Goal: Communication & Community: Answer question/provide support

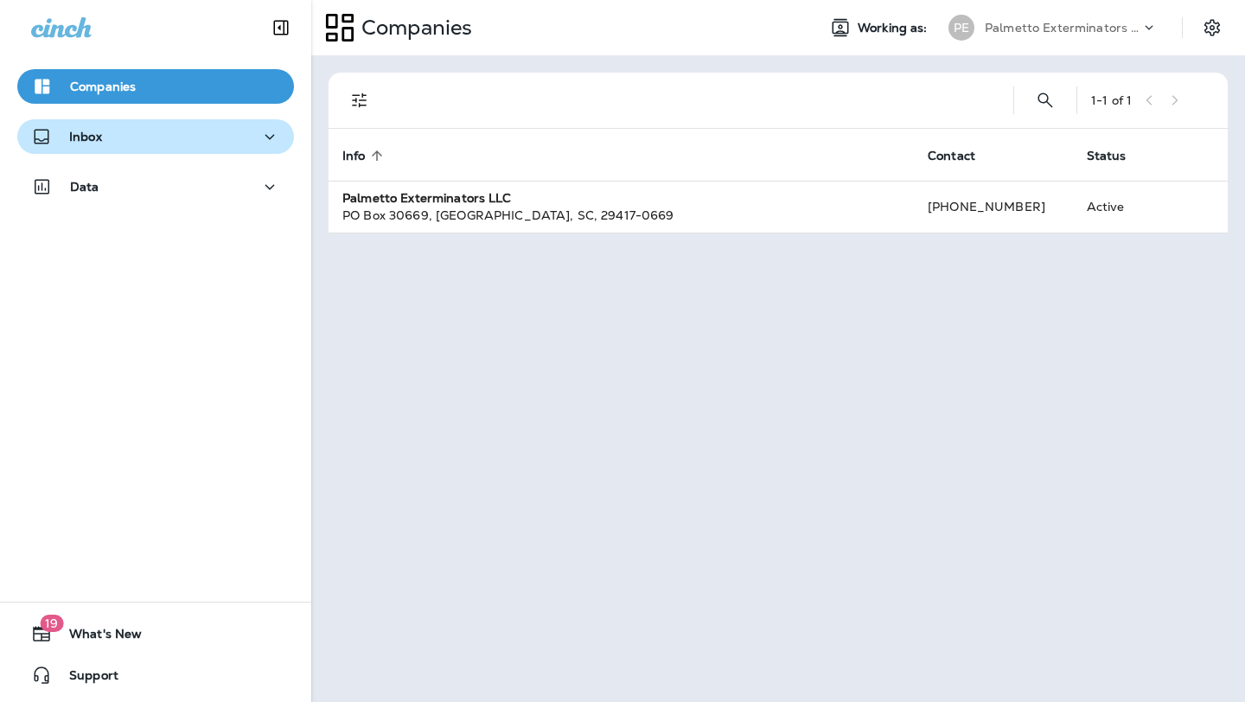
click at [239, 135] on div "Inbox" at bounding box center [155, 137] width 249 height 22
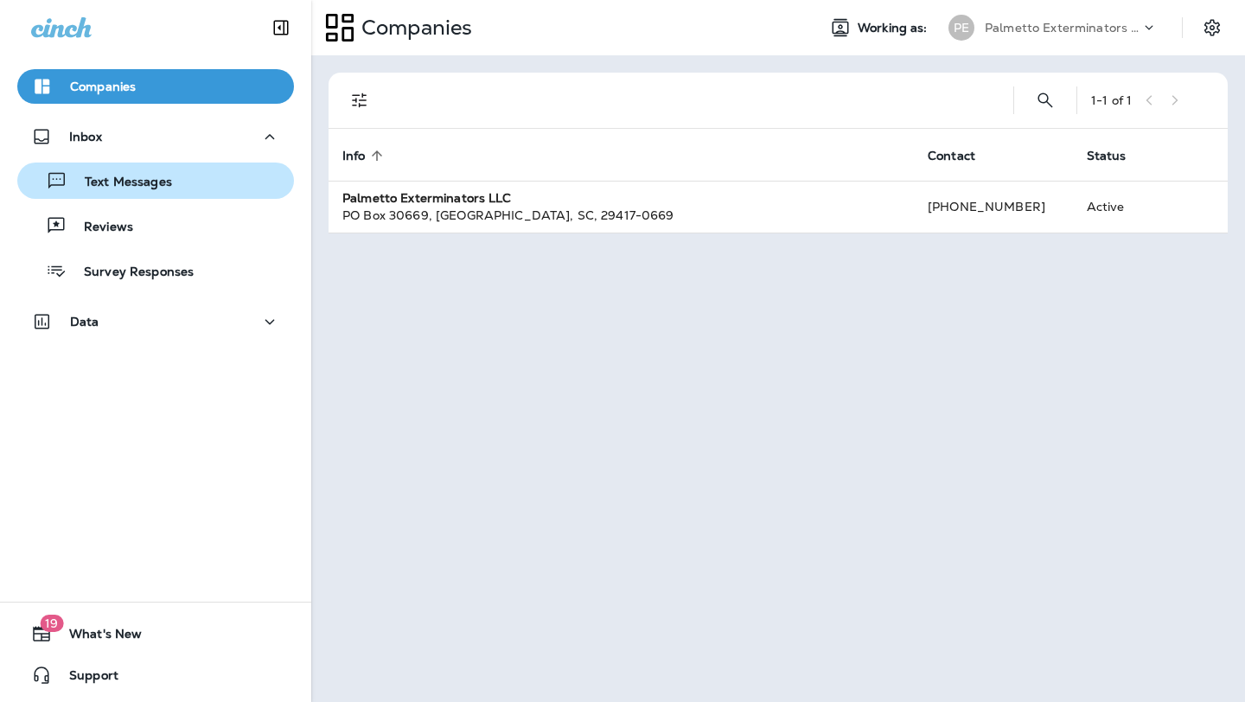
click at [149, 188] on p "Text Messages" at bounding box center [119, 183] width 105 height 16
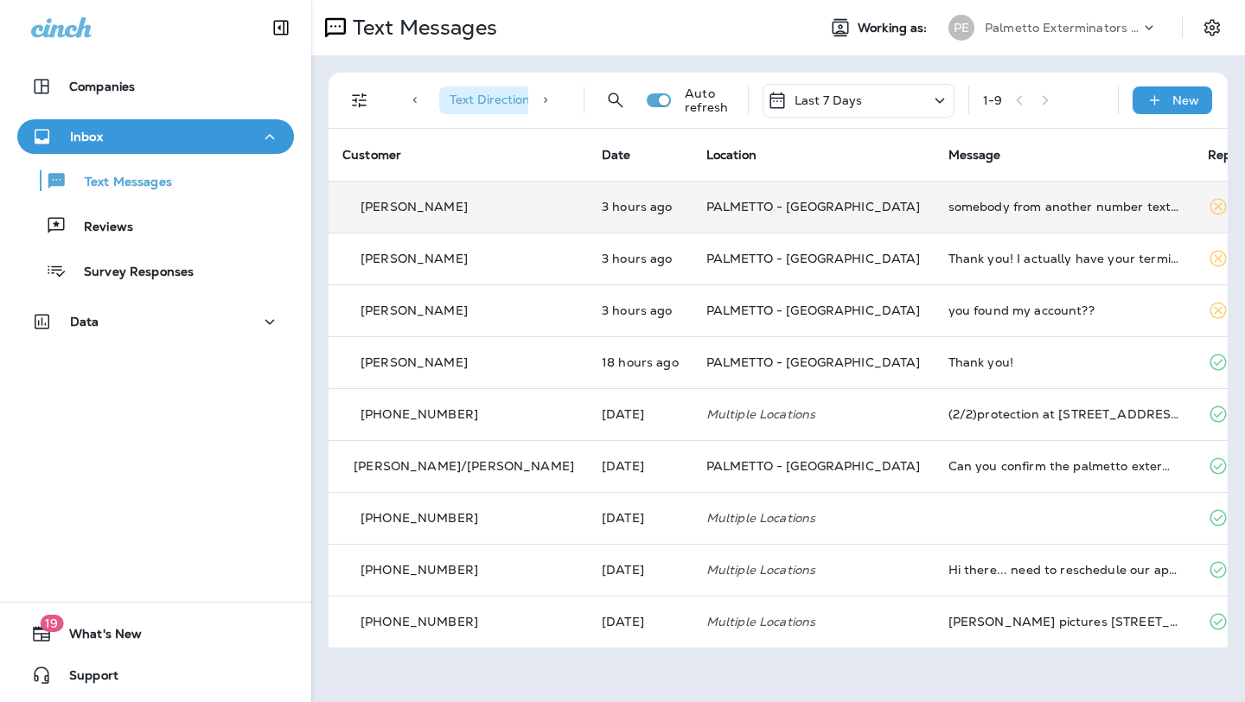
click at [975, 214] on td "somebody from another number texted me and said they found it the number I sent…" at bounding box center [1064, 207] width 259 height 52
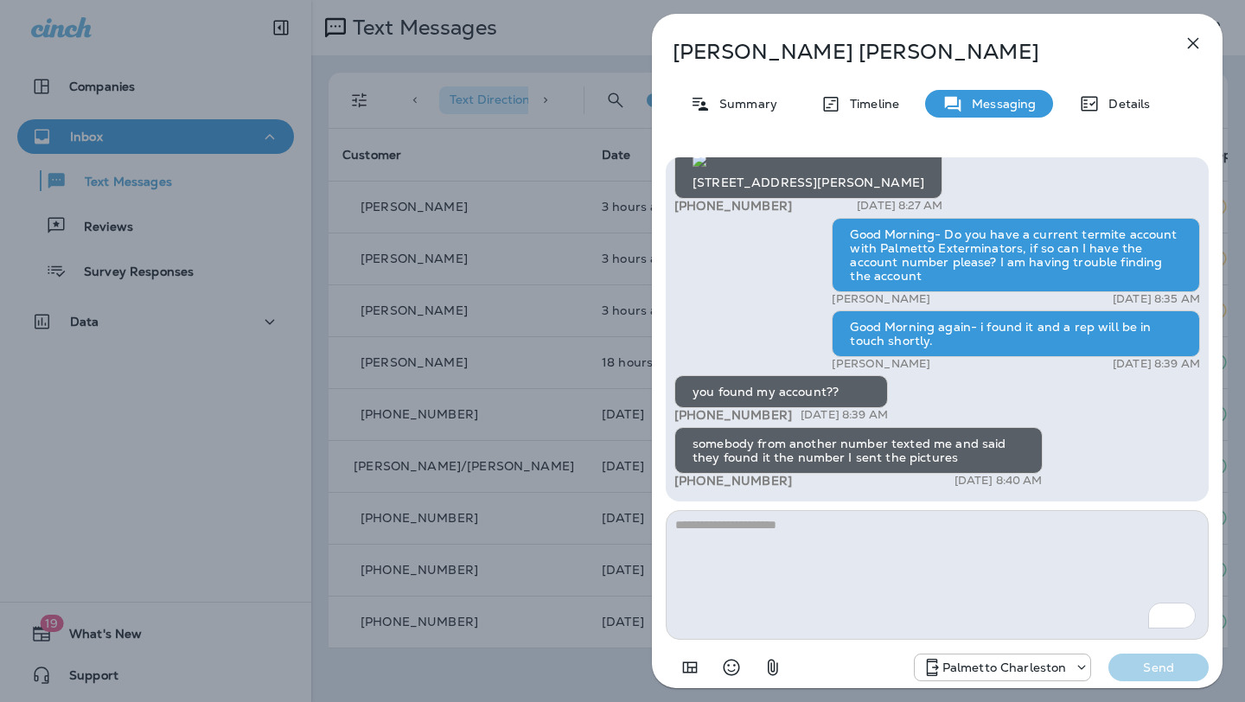
click at [1191, 44] on icon "button" at bounding box center [1193, 43] width 11 height 11
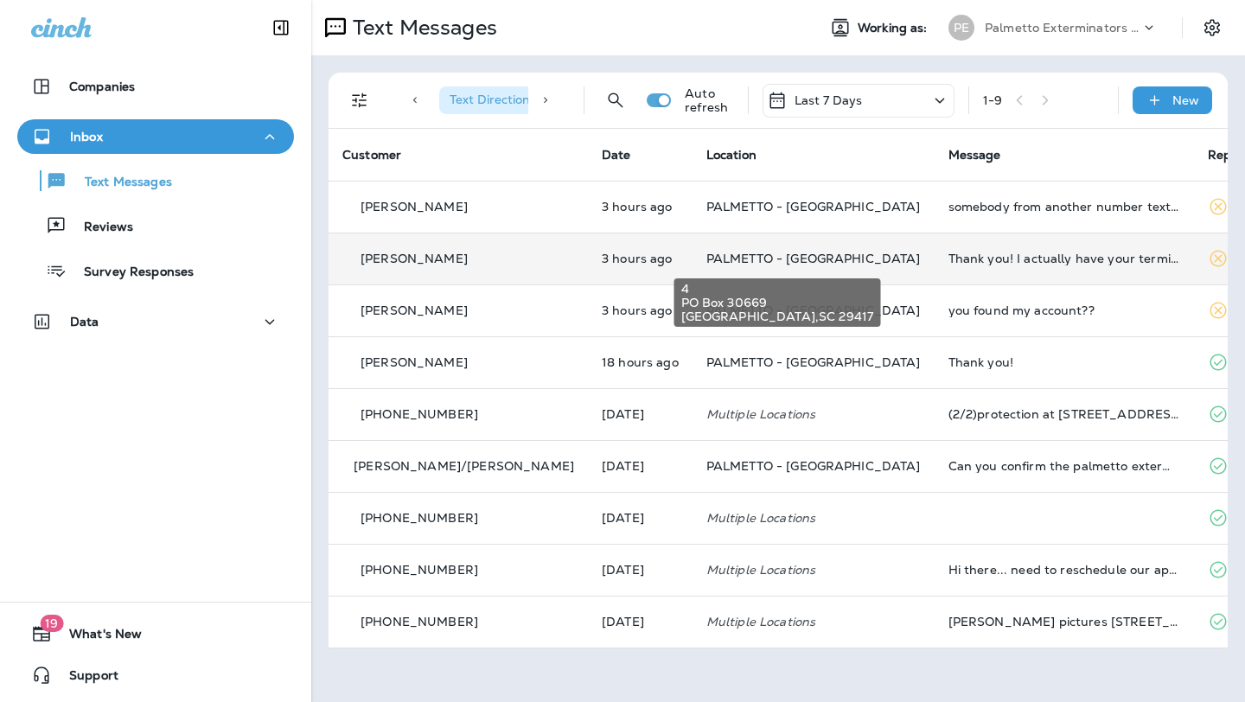
click at [719, 252] on span "PALMETTO - [GEOGRAPHIC_DATA]" at bounding box center [813, 259] width 214 height 16
